Goal: Information Seeking & Learning: Learn about a topic

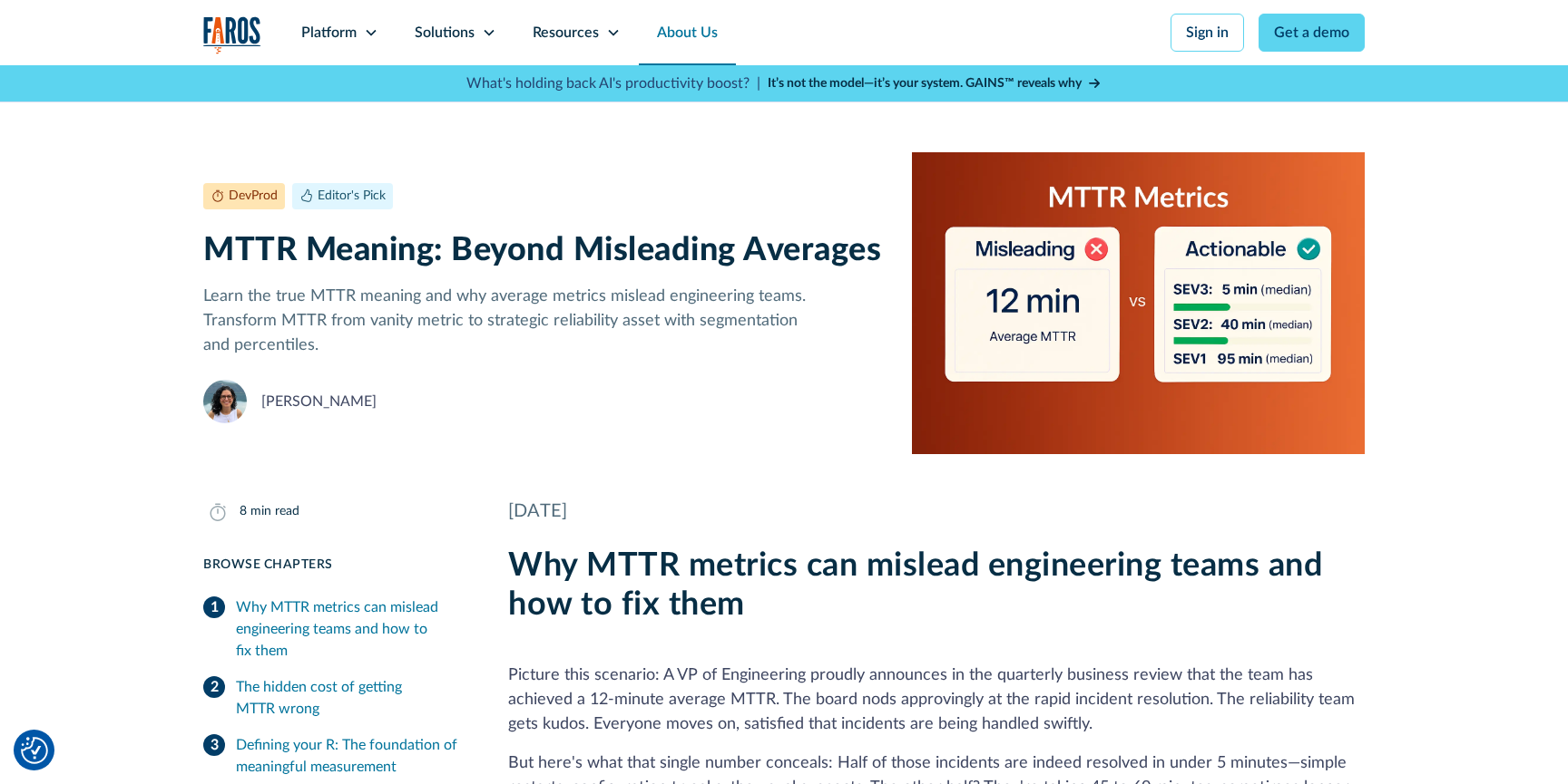
click at [705, 38] on link "About Us" at bounding box center [687, 32] width 97 height 65
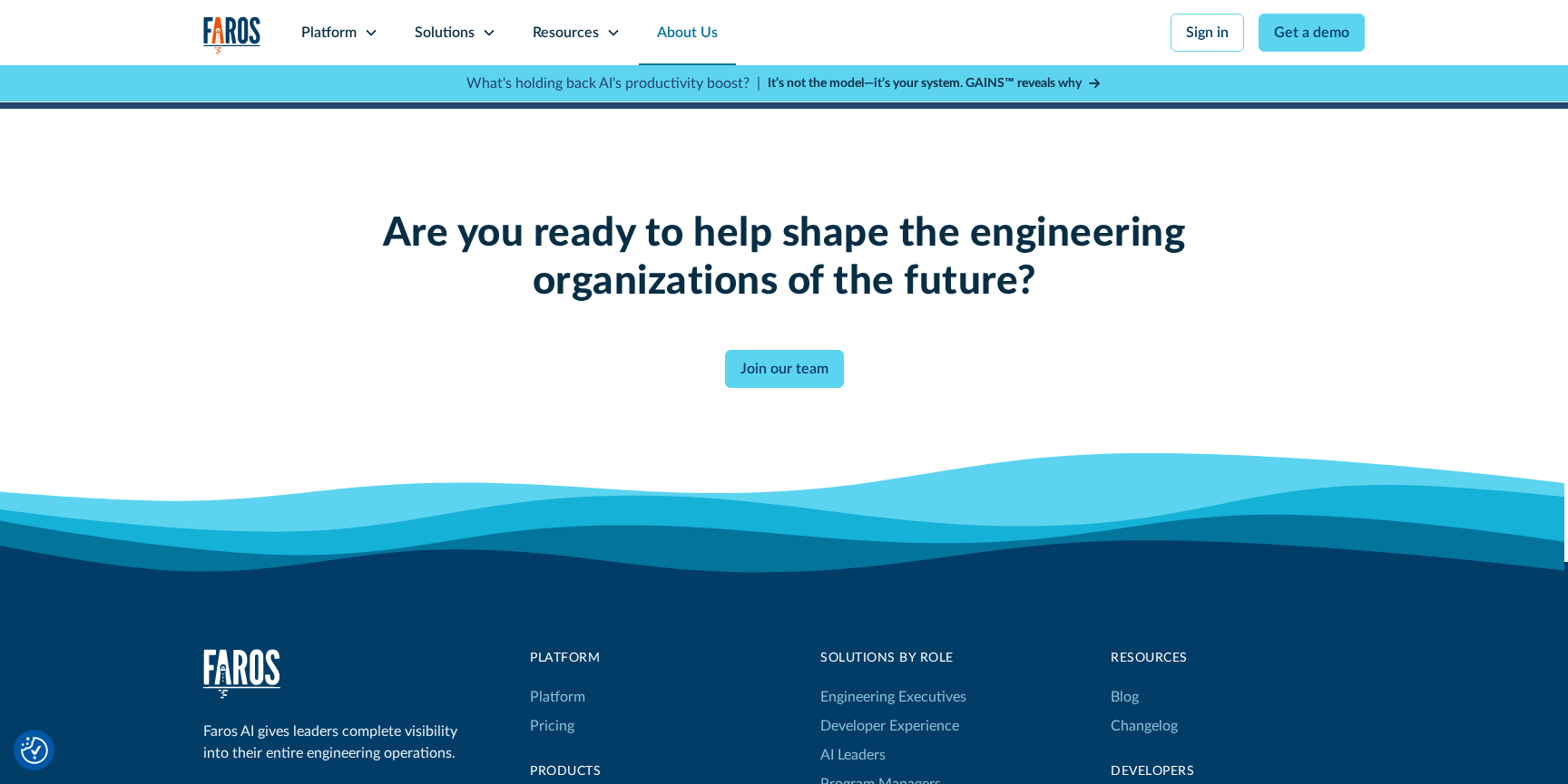
scroll to position [4590, 0]
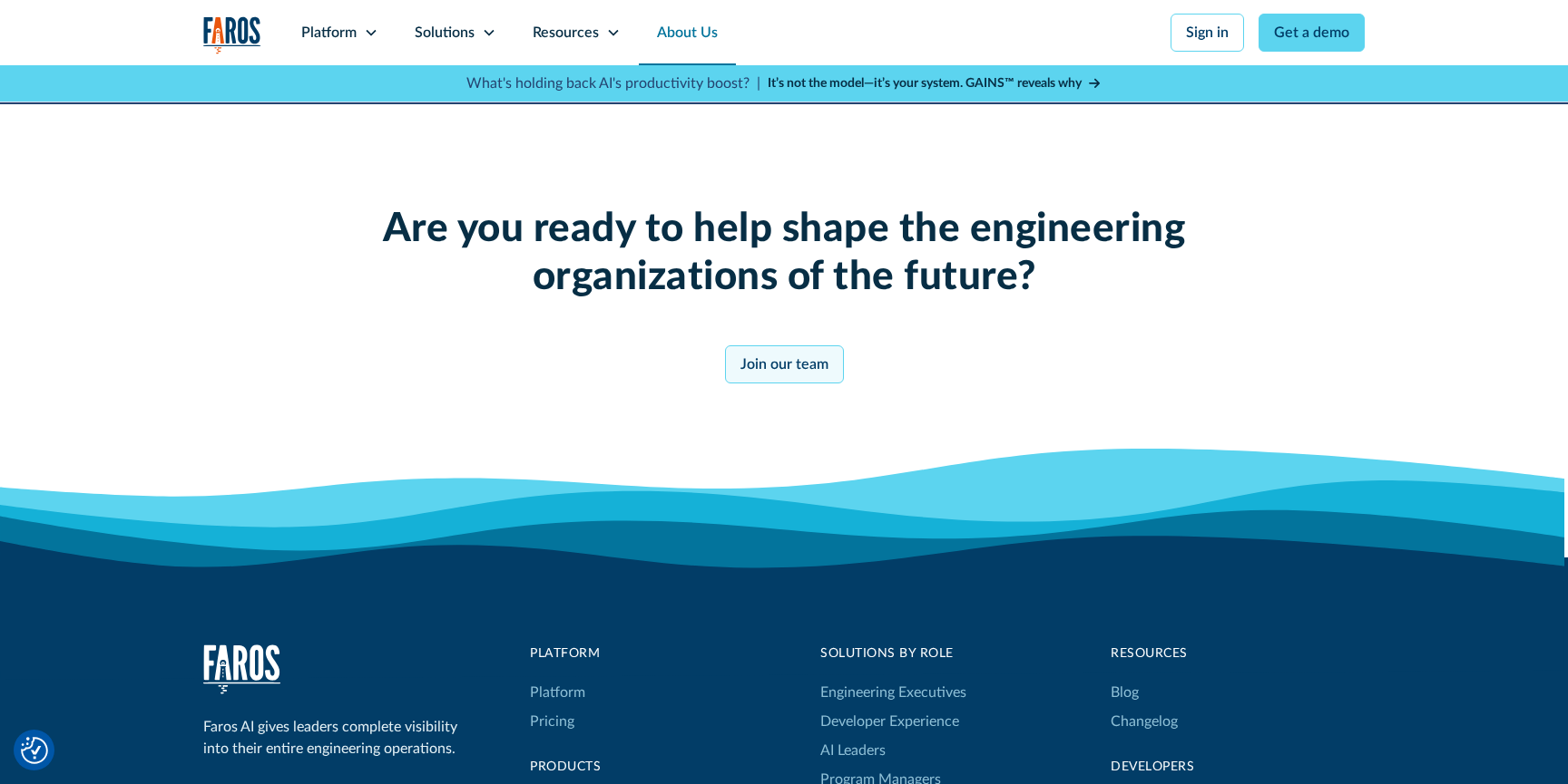
click at [782, 359] on link "Join our team" at bounding box center [784, 364] width 119 height 38
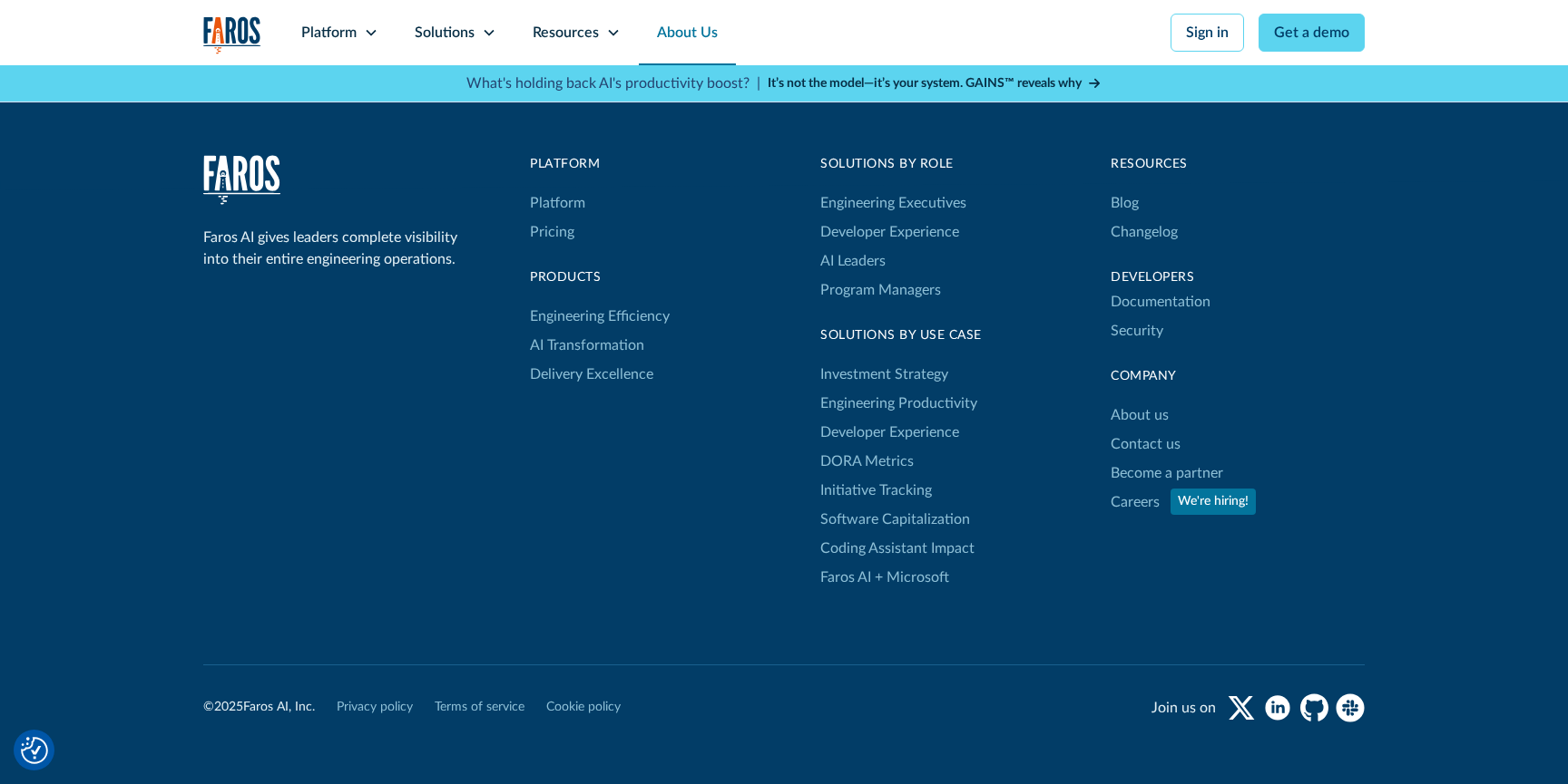
scroll to position [5080, 0]
click at [1129, 501] on link "Careers" at bounding box center [1135, 501] width 49 height 29
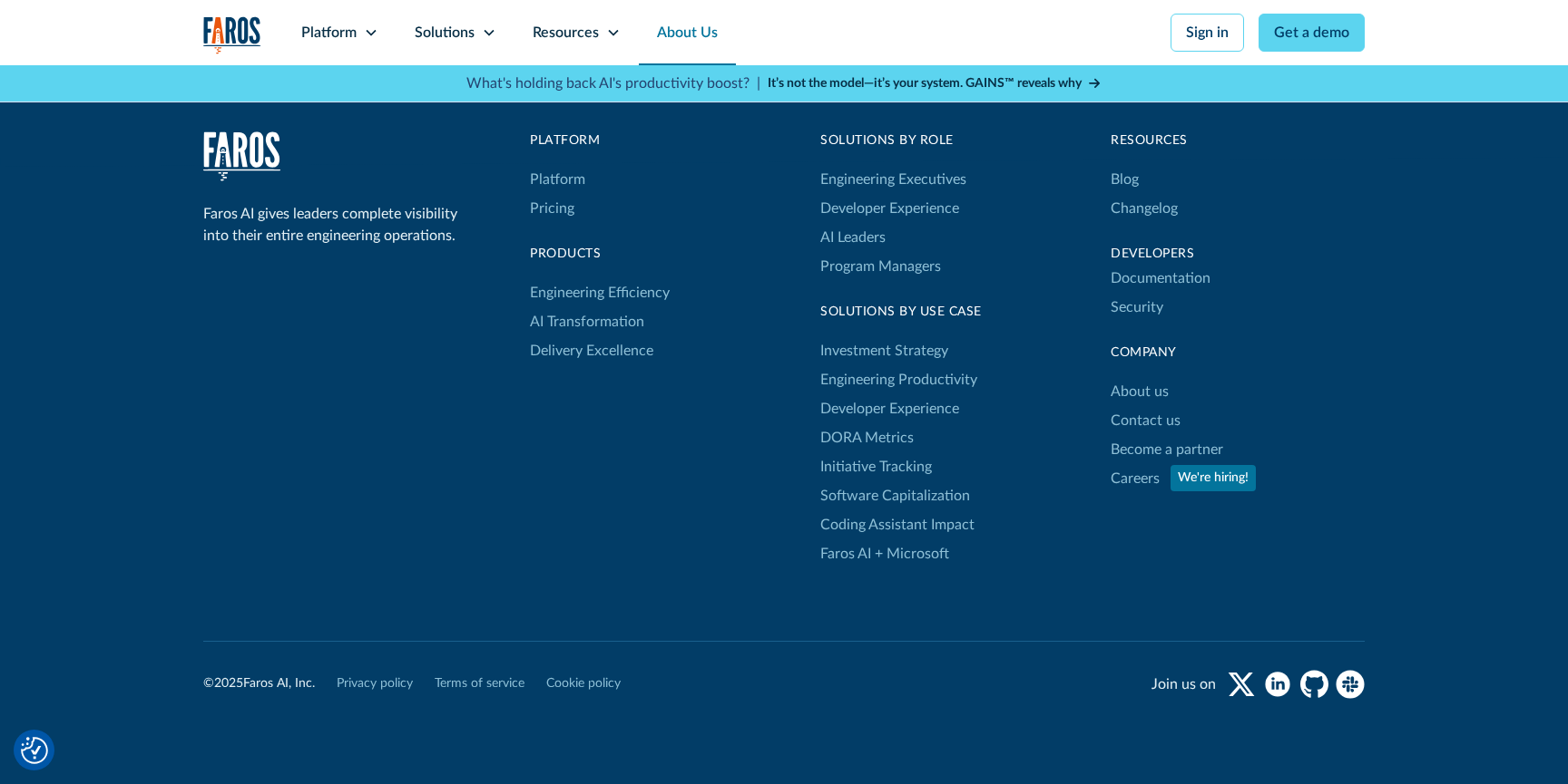
scroll to position [5192, 0]
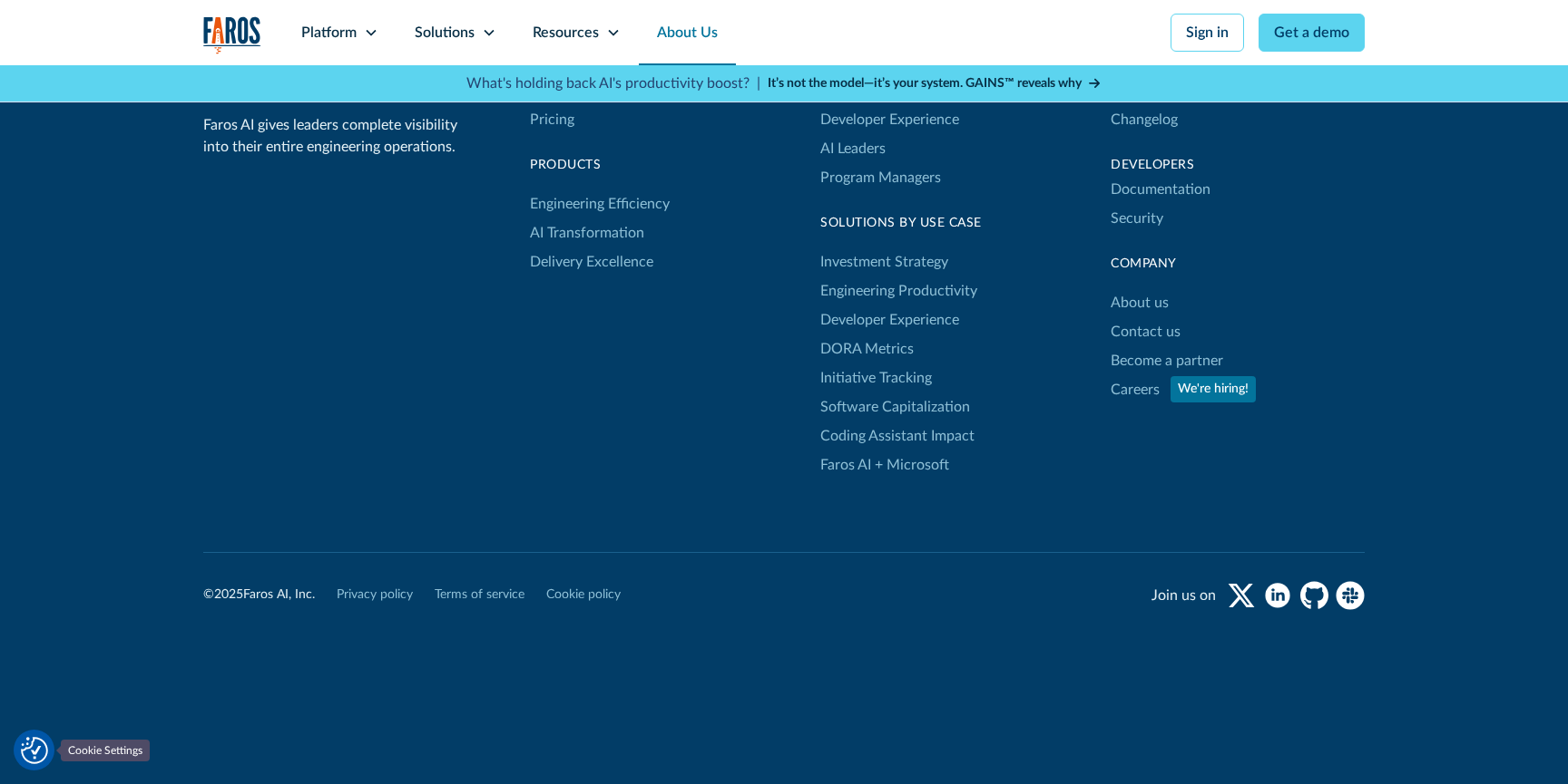
click at [37, 747] on img "Cookie Settings" at bounding box center [34, 750] width 27 height 27
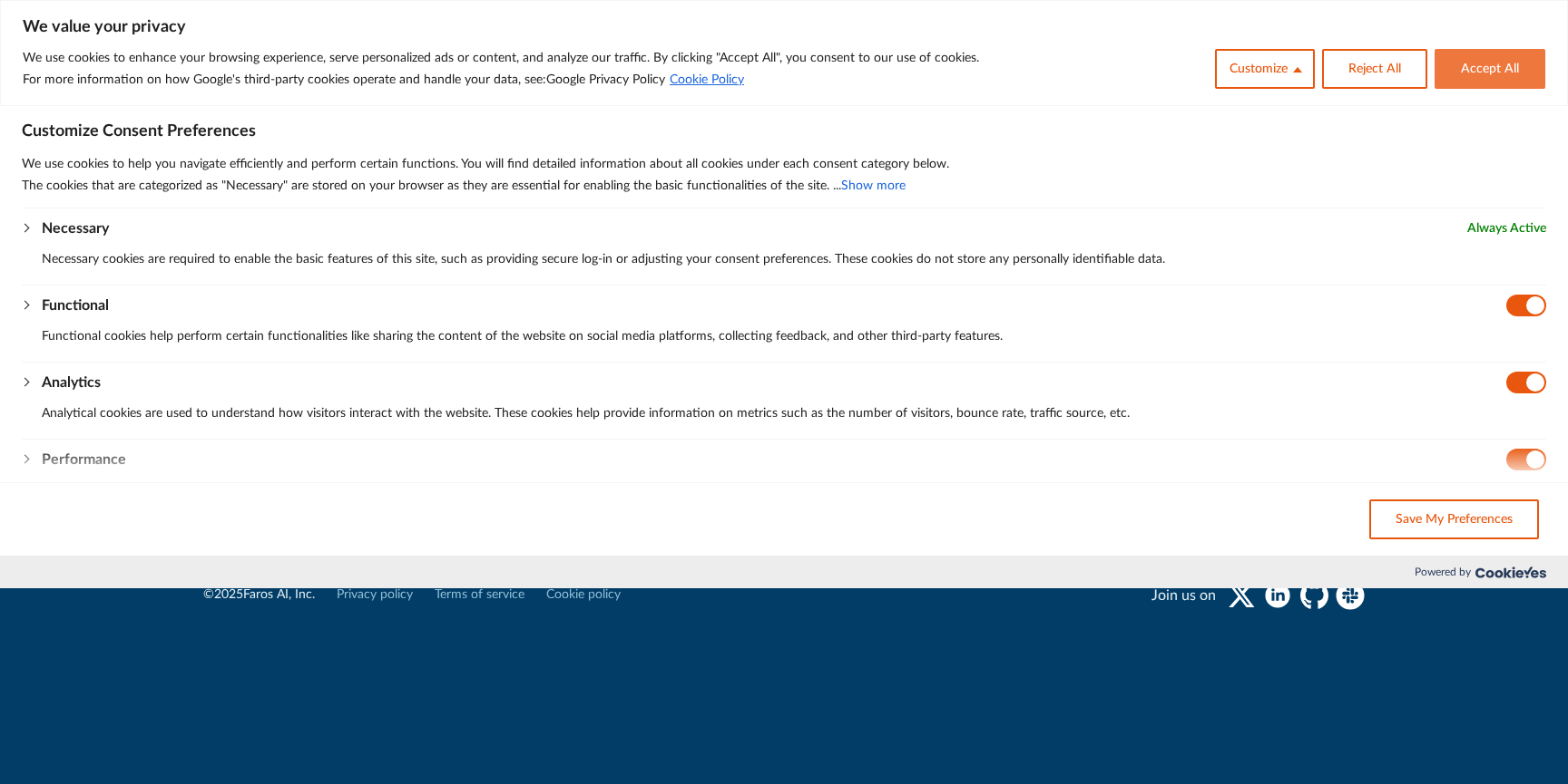
click at [1491, 60] on button "Accept All" at bounding box center [1490, 69] width 111 height 40
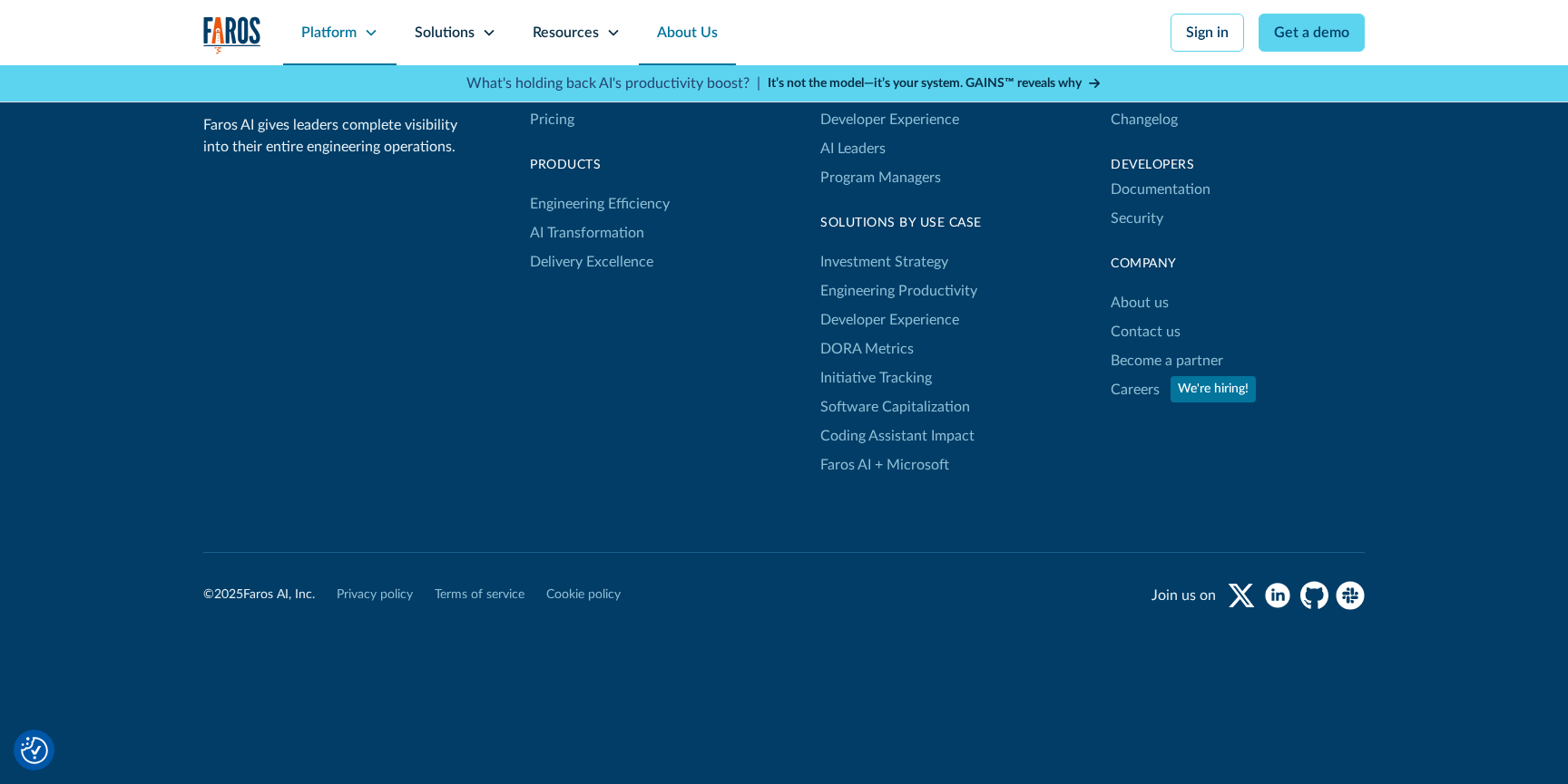
click at [364, 37] on icon at bounding box center [370, 32] width 14 height 14
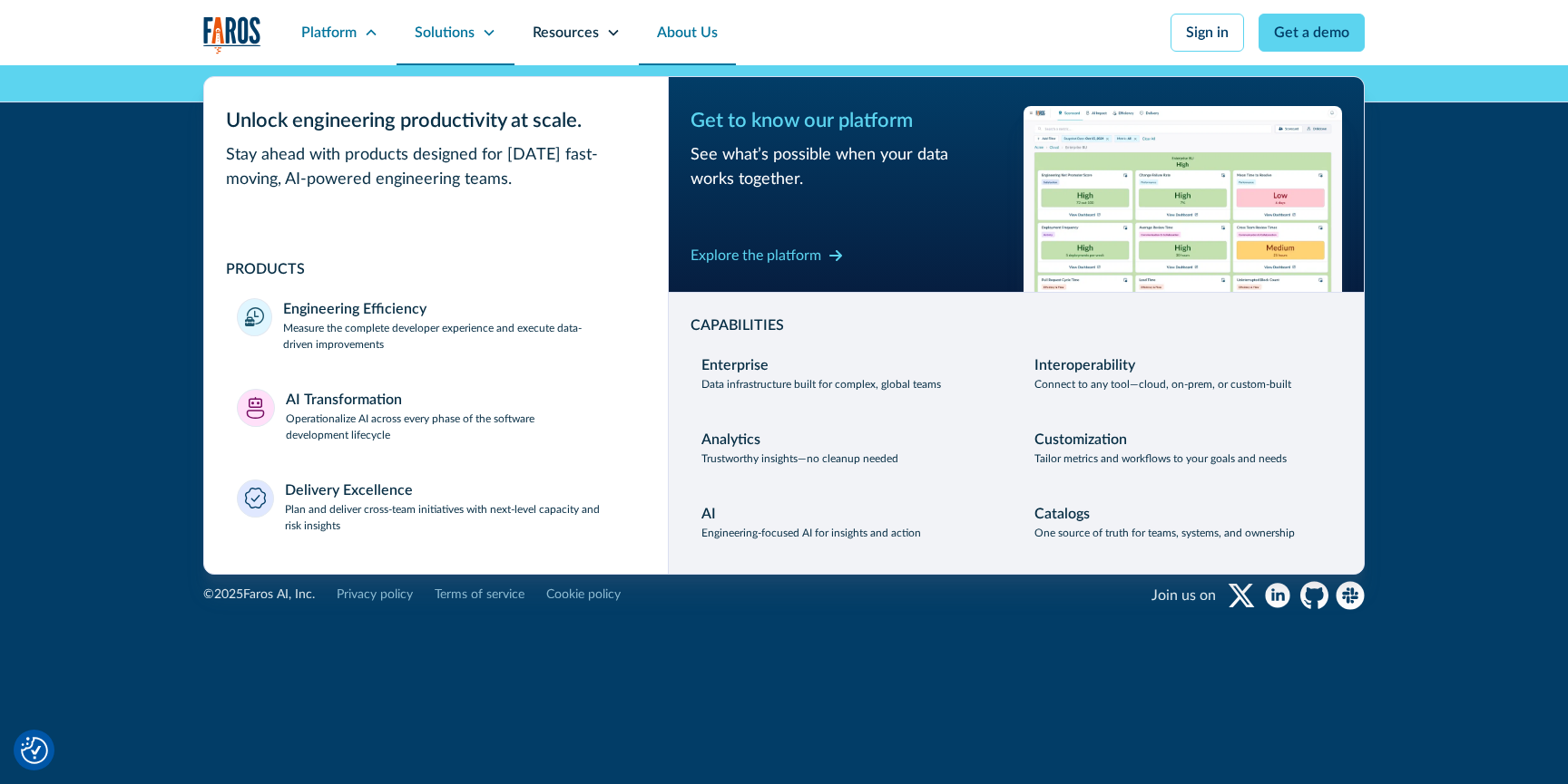
click at [481, 27] on div "Solutions" at bounding box center [455, 32] width 118 height 65
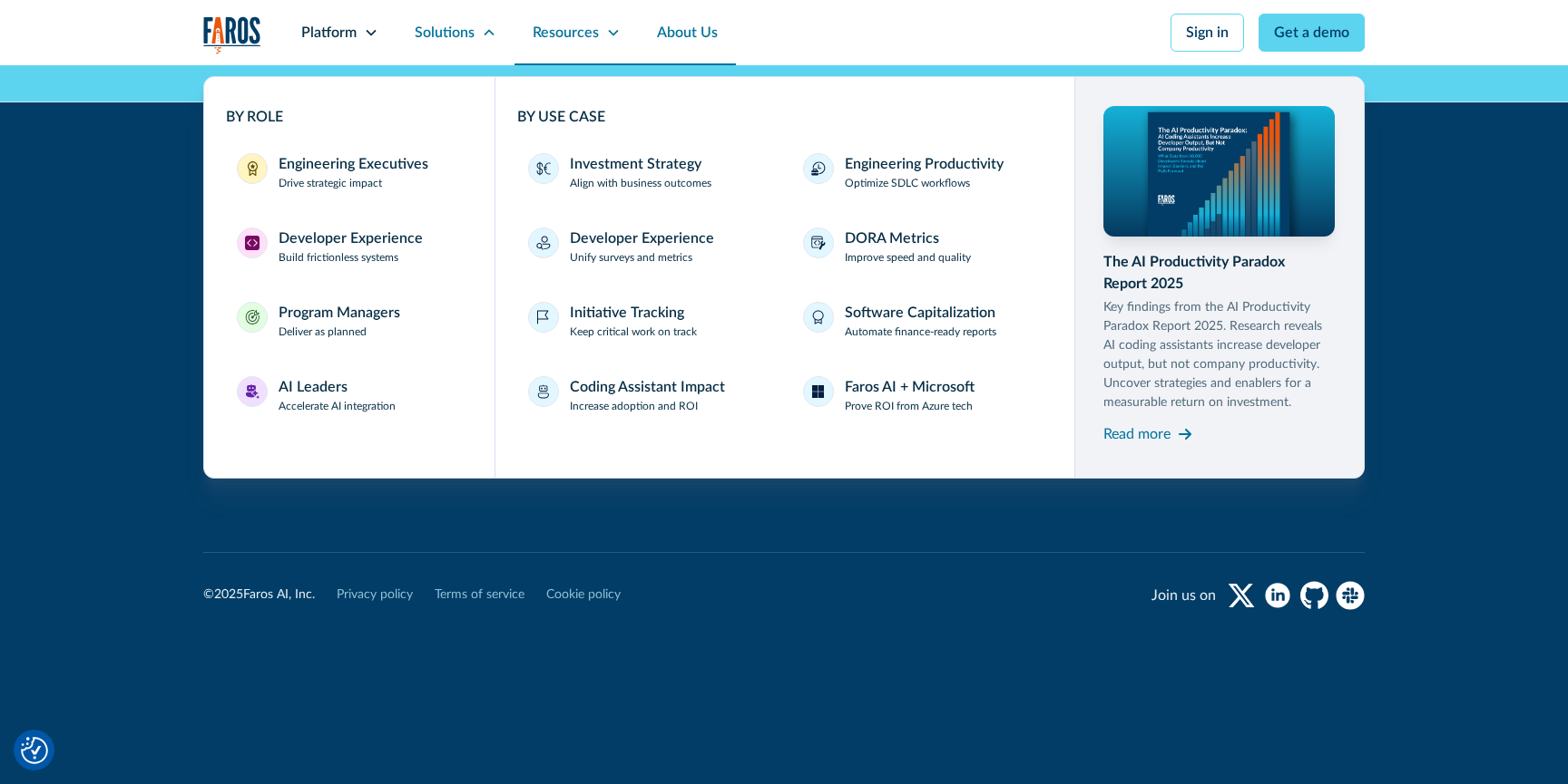
click at [592, 40] on div "Resources" at bounding box center [566, 32] width 66 height 22
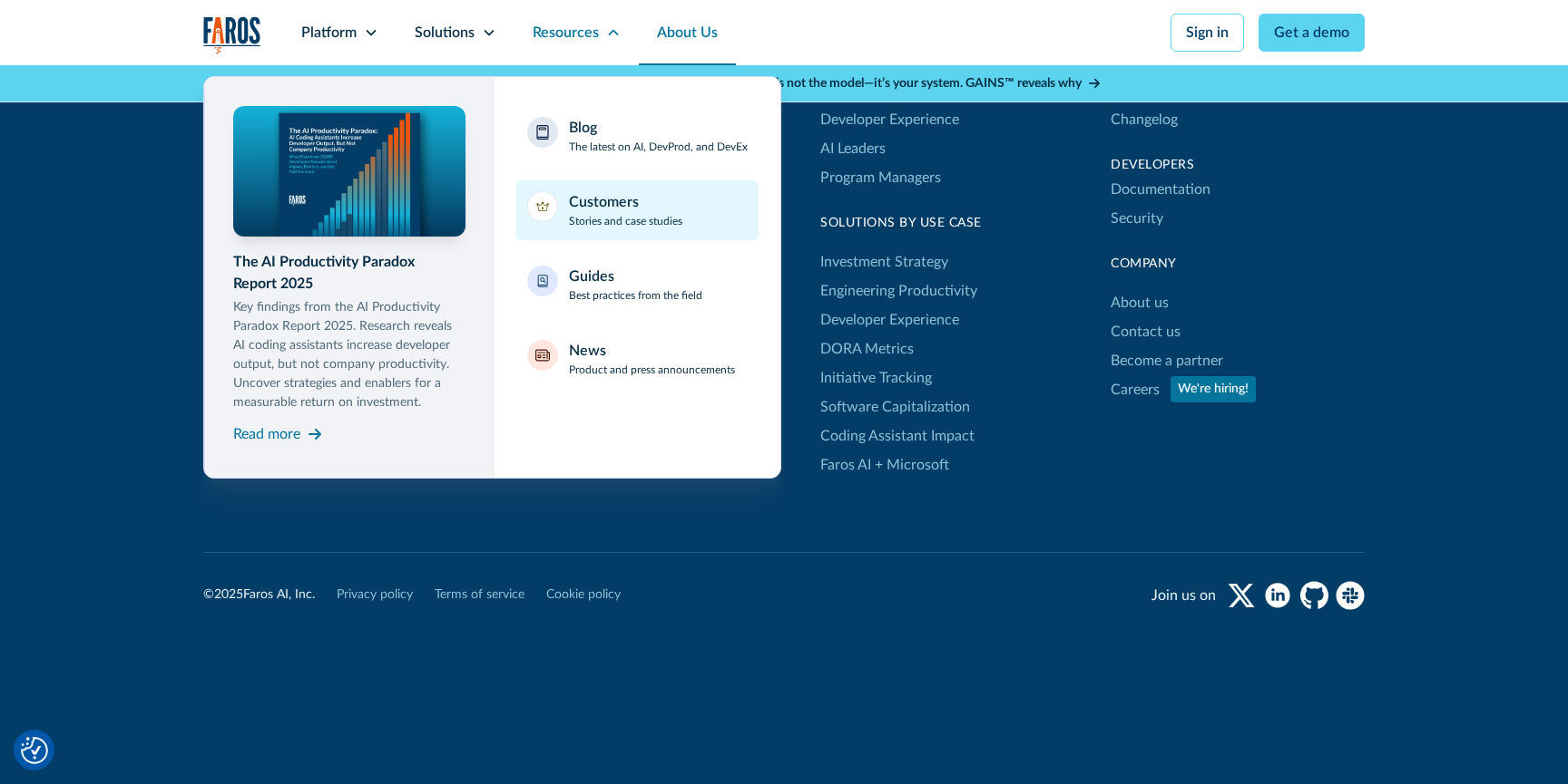
click at [613, 197] on div "Customers" at bounding box center [604, 201] width 70 height 22
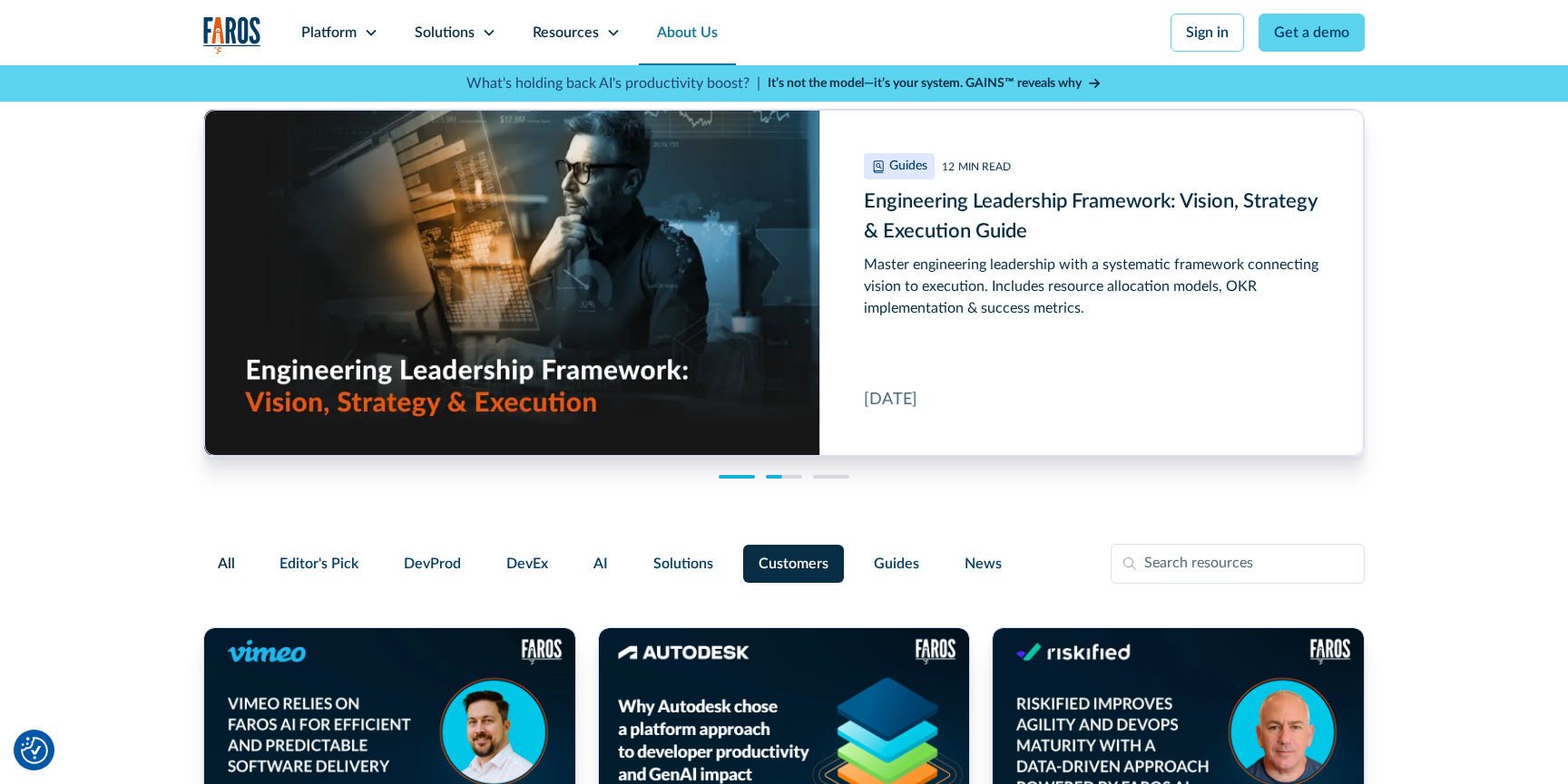
click at [694, 28] on link "About Us" at bounding box center [687, 32] width 97 height 65
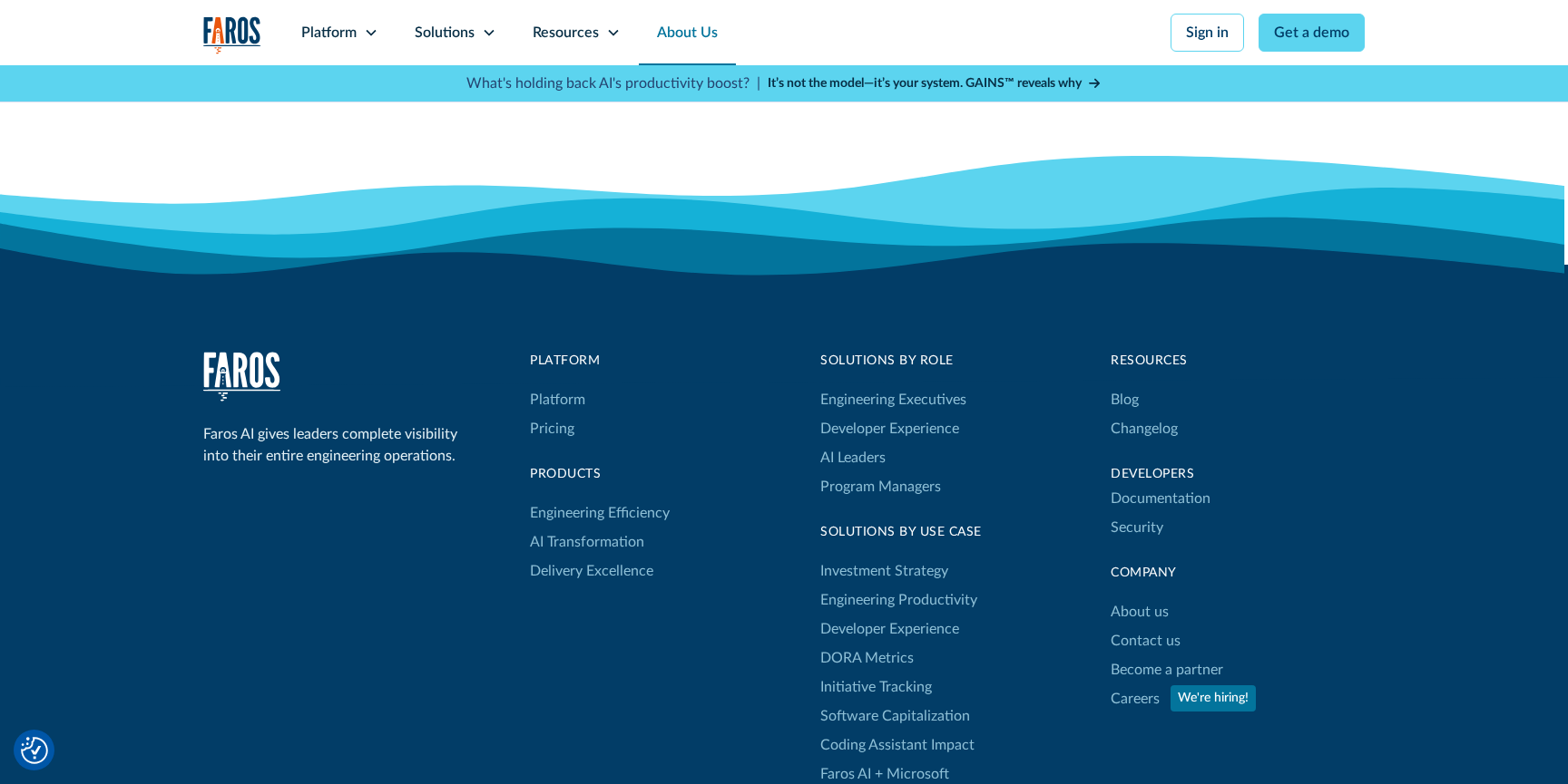
scroll to position [4880, 0]
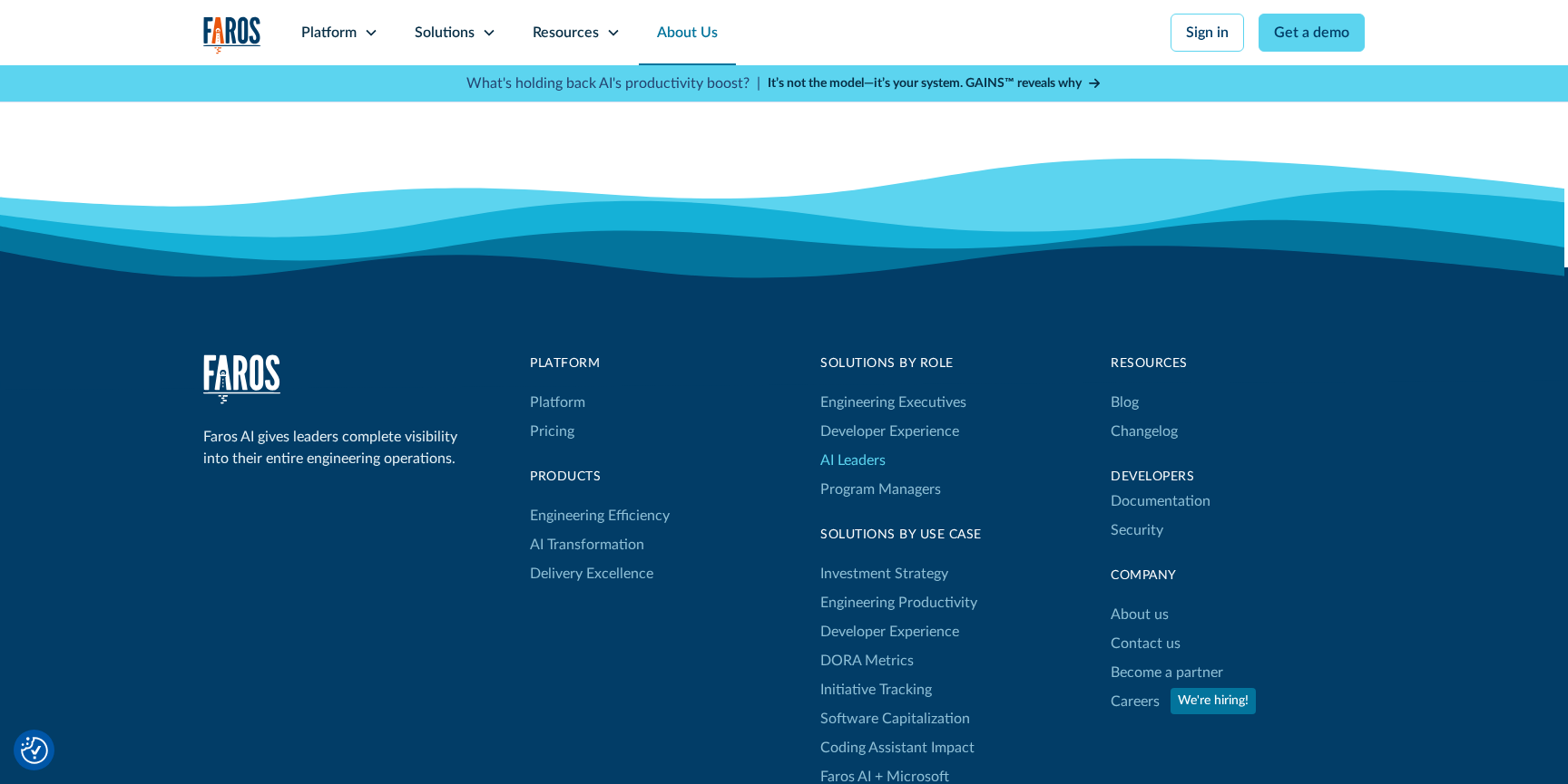
click at [855, 459] on link "AI Leaders" at bounding box center [852, 460] width 65 height 29
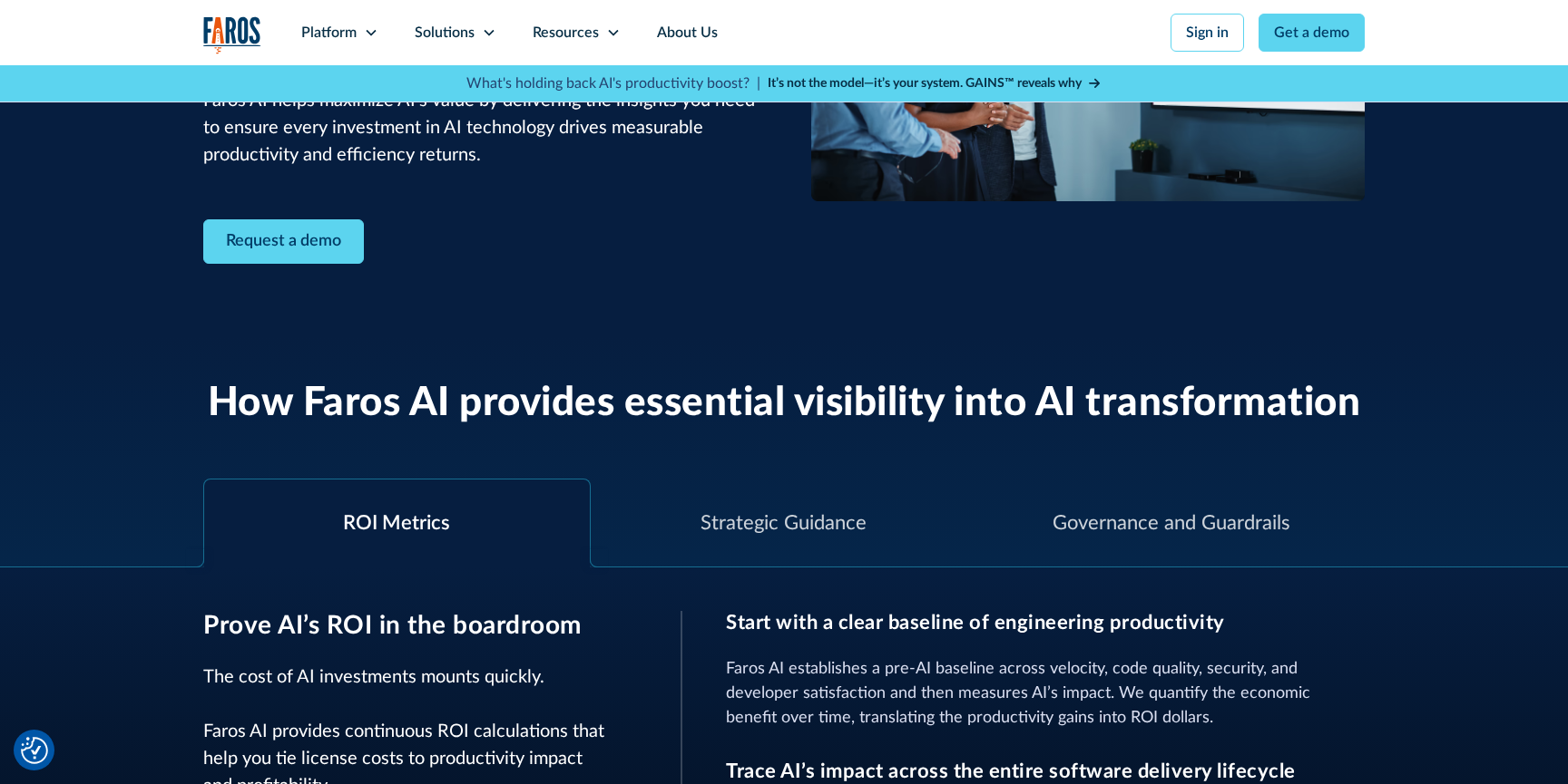
scroll to position [538, 0]
